Goal: Information Seeking & Learning: Find specific page/section

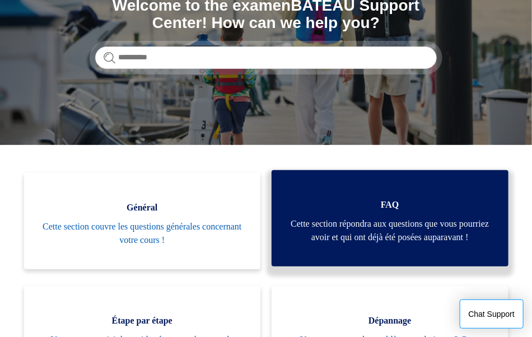
scroll to position [168, 0]
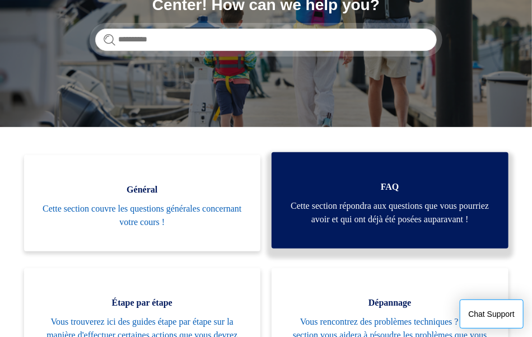
click at [400, 225] on span "Cette section répondra aux questions que vous pourriez avoir et qui ont déjà ét…" at bounding box center [390, 213] width 203 height 27
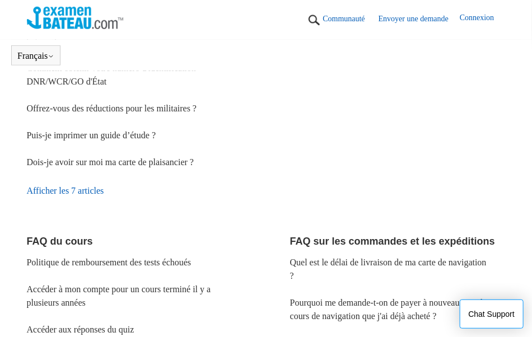
scroll to position [249, 0]
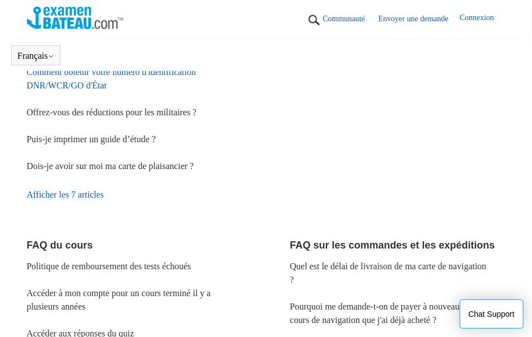
click at [108, 84] on link "Comment obtenir votre numéro d'identification DNR/WCR/GO d'État" at bounding box center [111, 78] width 169 height 23
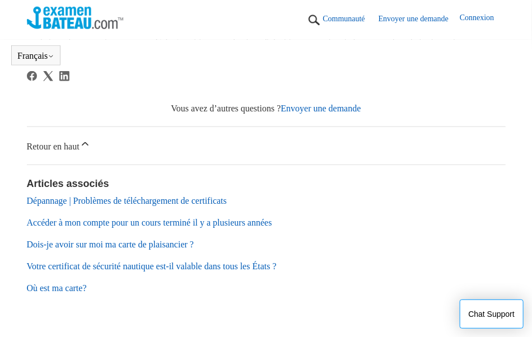
scroll to position [360, 0]
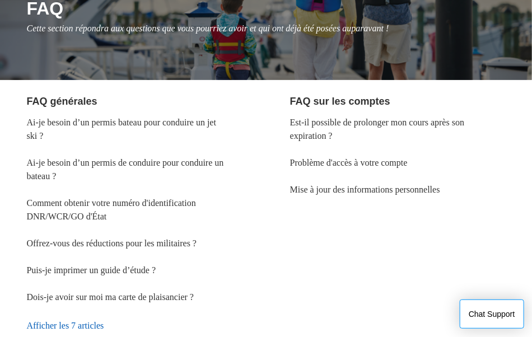
scroll to position [224, 0]
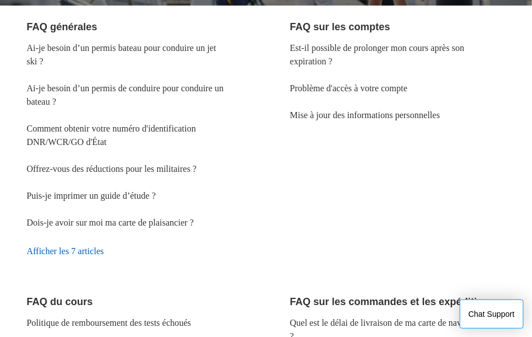
click at [105, 256] on link "Afficher les 7 articles" at bounding box center [135, 252] width 216 height 30
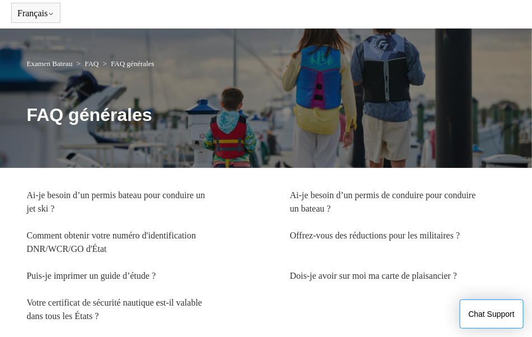
scroll to position [115, 0]
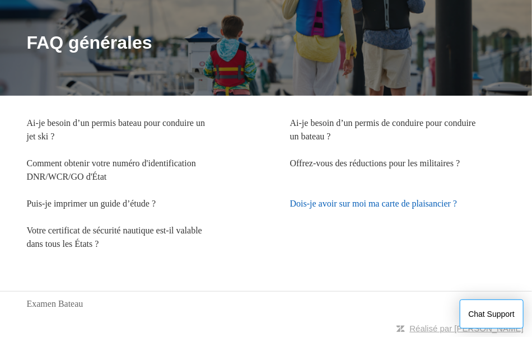
click at [380, 209] on link "Dois-je avoir sur moi ma carte de plaisancier ?" at bounding box center [374, 204] width 168 height 10
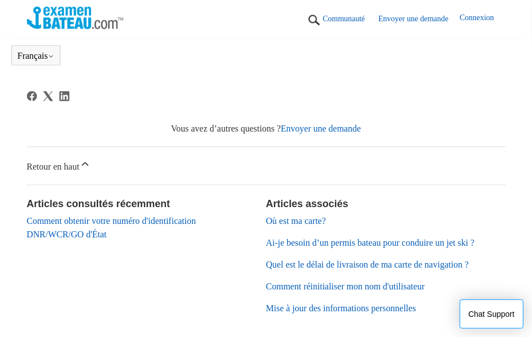
scroll to position [361, 0]
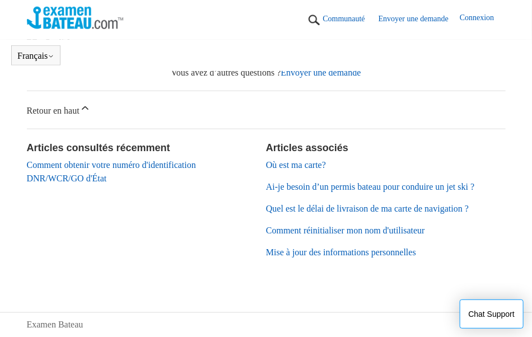
click at [303, 164] on link "Où est ma carte?" at bounding box center [296, 165] width 60 height 10
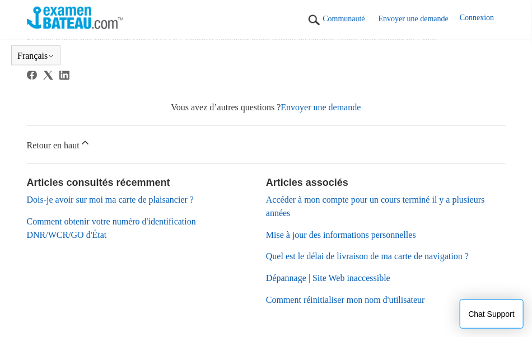
scroll to position [416, 0]
click at [500, 320] on button "Chat Support" at bounding box center [492, 314] width 64 height 29
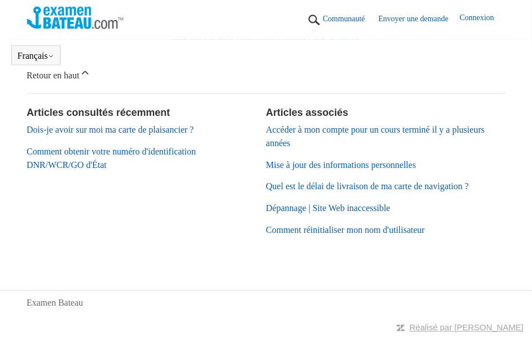
scroll to position [443, 0]
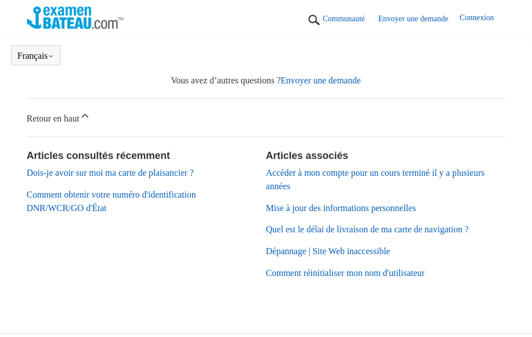
click at [251, 42] on header "Français English ([GEOGRAPHIC_DATA]) Español" at bounding box center [266, 55] width 532 height 31
click at [345, 85] on link "Envoyer une demande" at bounding box center [321, 81] width 80 height 10
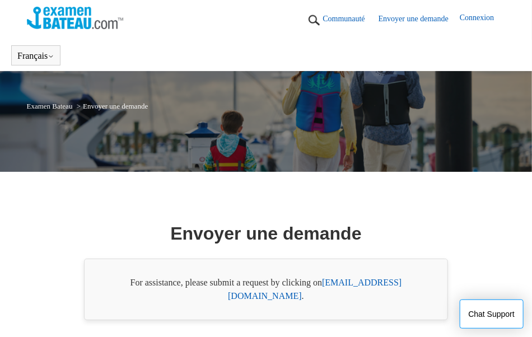
click at [67, 20] on img at bounding box center [75, 18] width 97 height 22
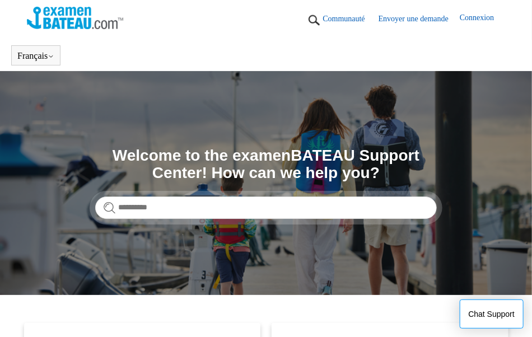
click at [68, 13] on img at bounding box center [75, 18] width 97 height 22
